Goal: Task Accomplishment & Management: Use online tool/utility

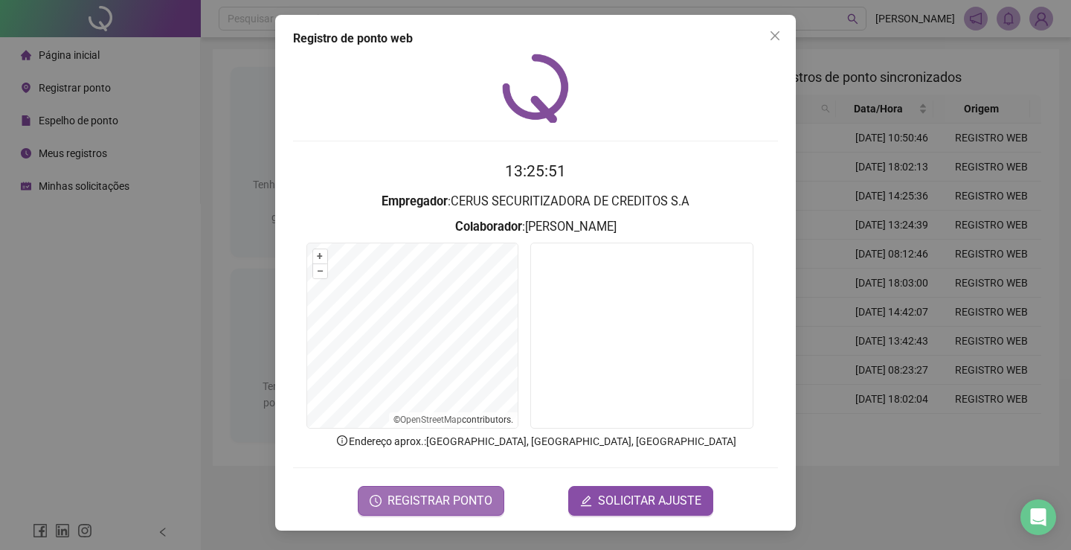
click at [420, 498] on span "REGISTRAR PONTO" at bounding box center [440, 501] width 105 height 18
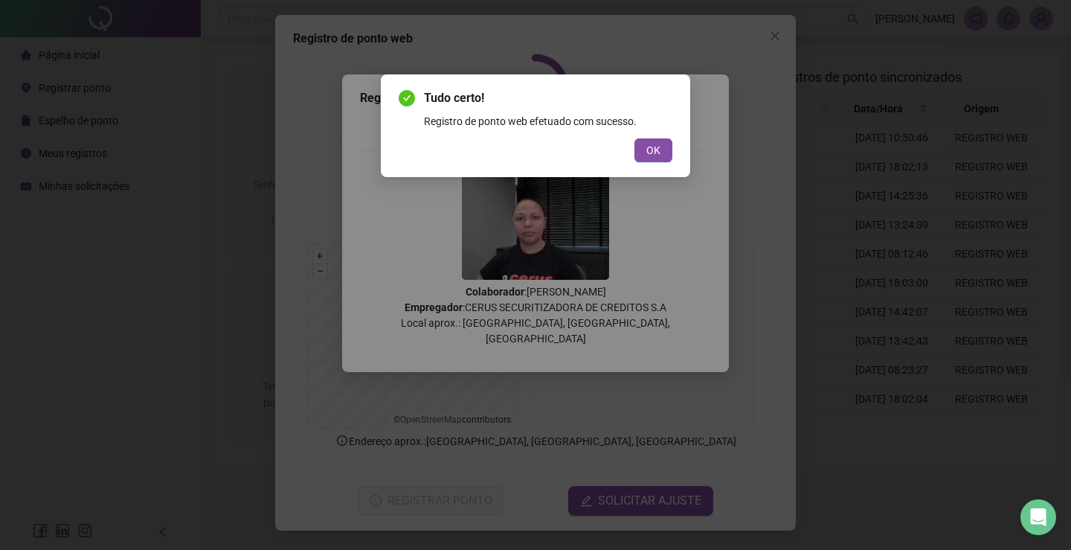
click at [646, 135] on div "Tudo certo! Registro de ponto web efetuado com sucesso. OK" at bounding box center [536, 125] width 274 height 73
click at [644, 147] on button "OK" at bounding box center [654, 150] width 38 height 24
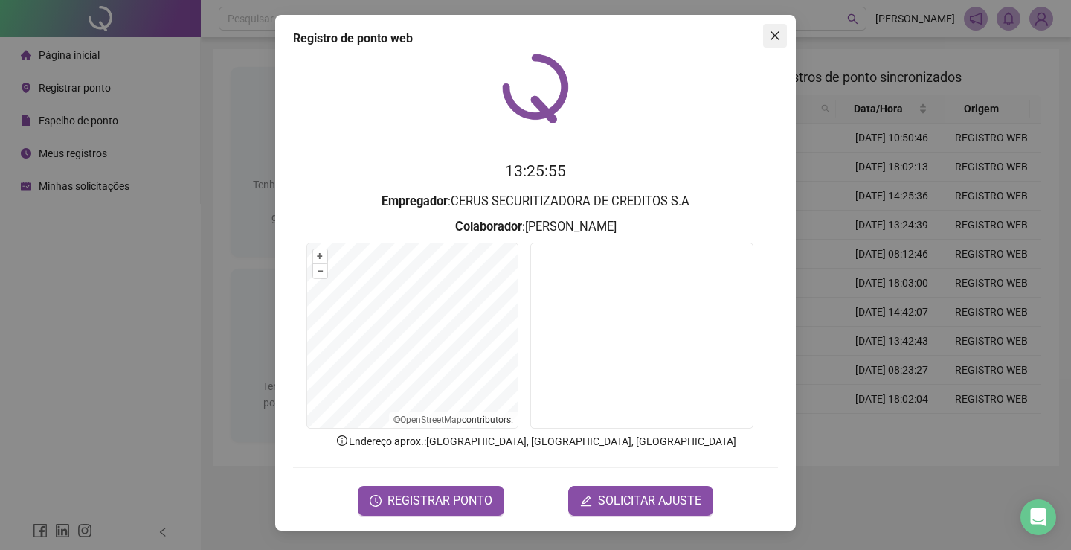
click at [777, 36] on icon "close" at bounding box center [775, 36] width 12 height 12
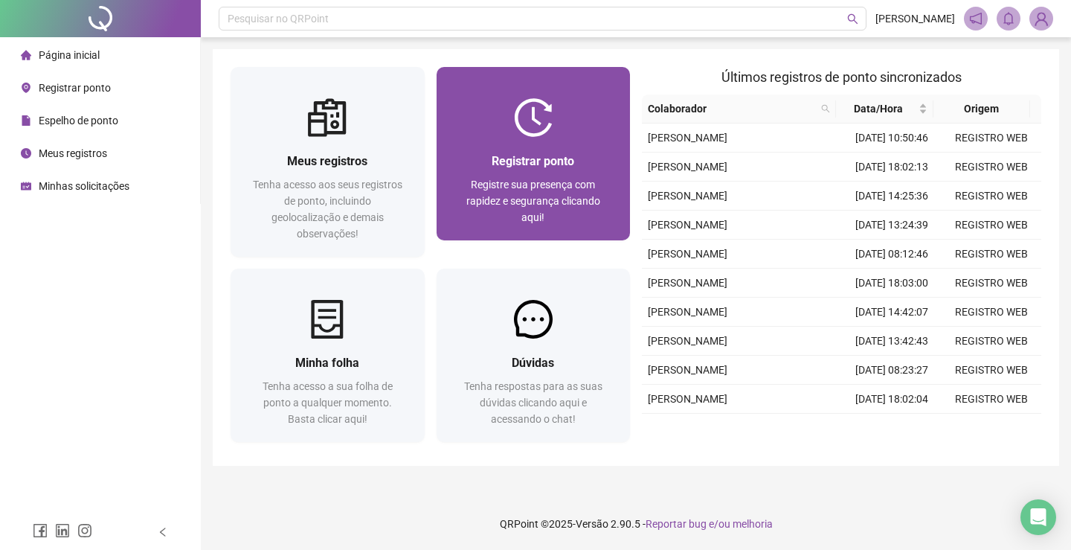
click at [542, 121] on img at bounding box center [533, 117] width 39 height 39
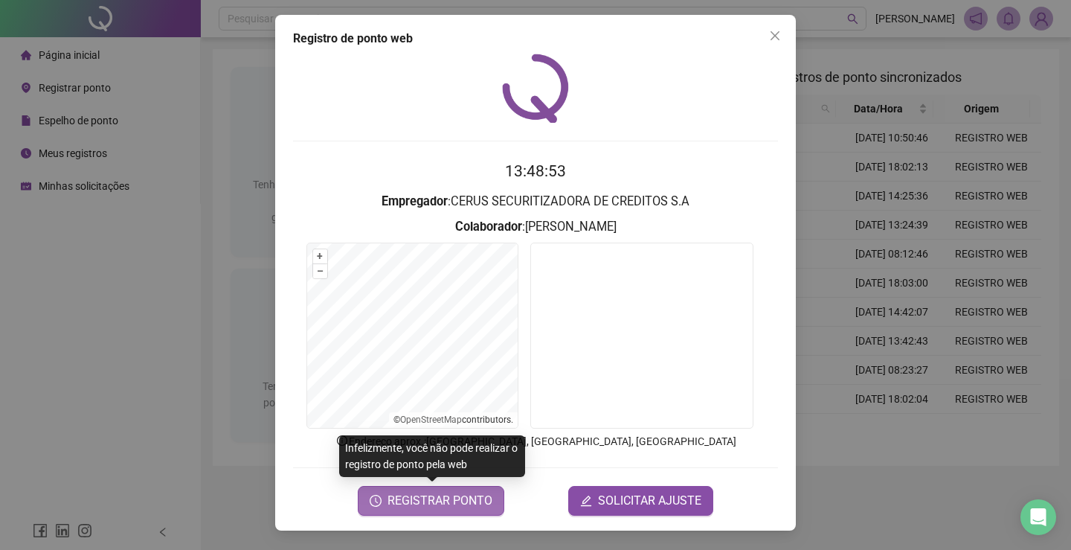
click at [457, 496] on span "REGISTRAR PONTO" at bounding box center [440, 501] width 105 height 18
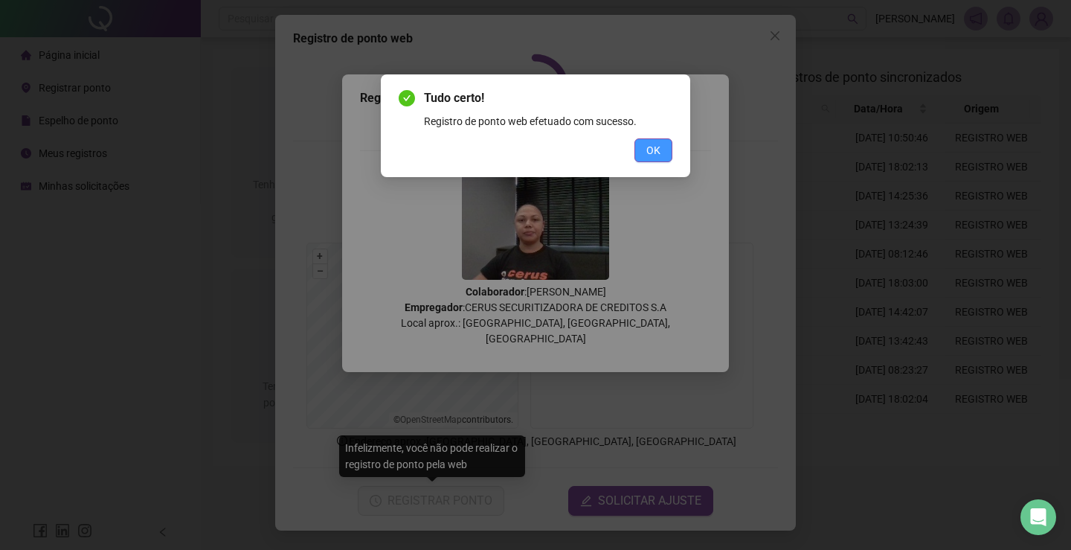
click at [669, 155] on button "OK" at bounding box center [654, 150] width 38 height 24
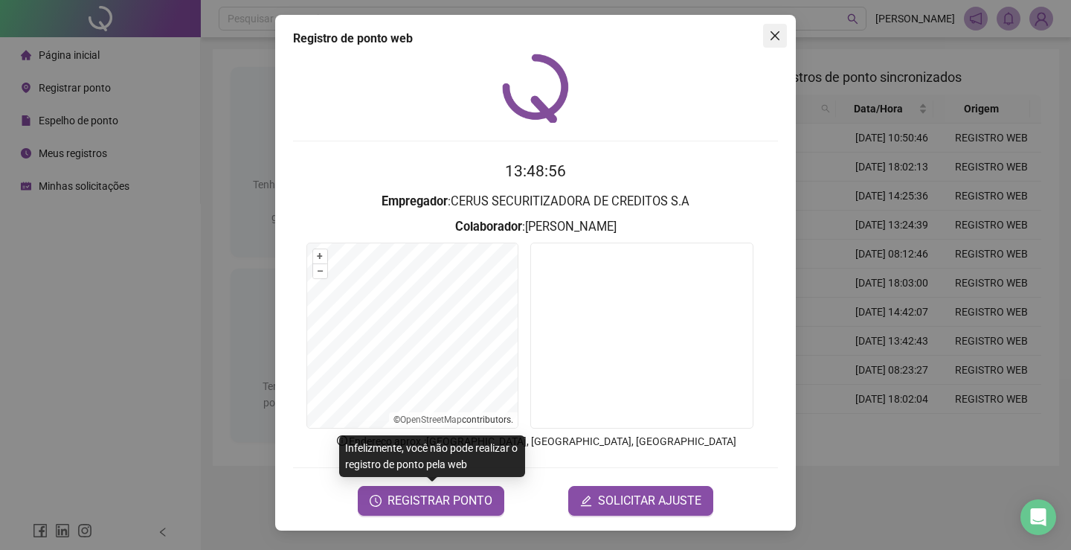
click at [780, 34] on icon "close" at bounding box center [775, 36] width 12 height 12
